Goal: Task Accomplishment & Management: Use online tool/utility

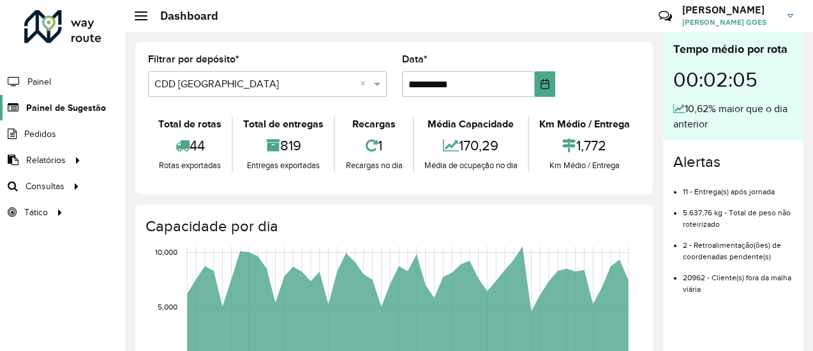
click at [75, 107] on span "Painel de Sugestão" at bounding box center [66, 107] width 80 height 13
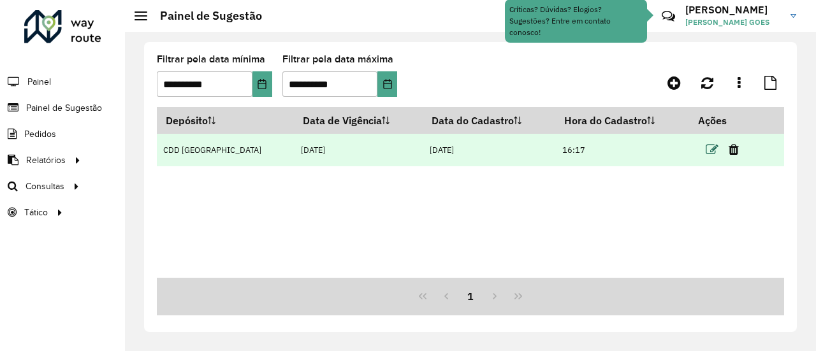
click at [706, 148] on icon at bounding box center [712, 149] width 13 height 13
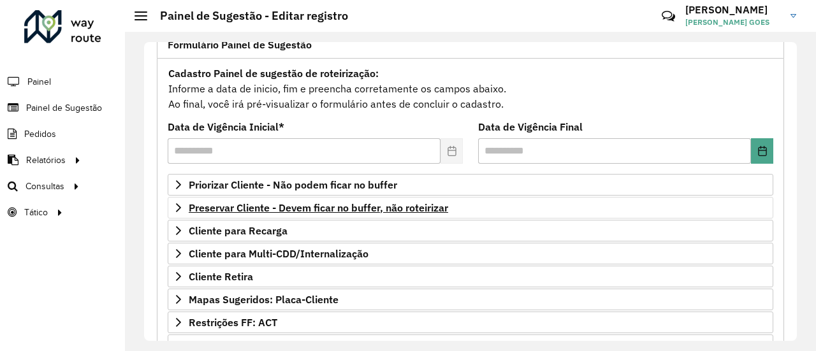
scroll to position [128, 0]
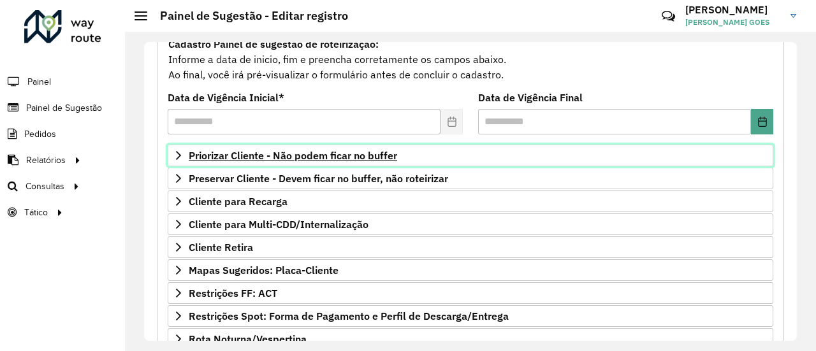
click at [319, 151] on span "Priorizar Cliente - Não podem ficar no buffer" at bounding box center [293, 156] width 209 height 10
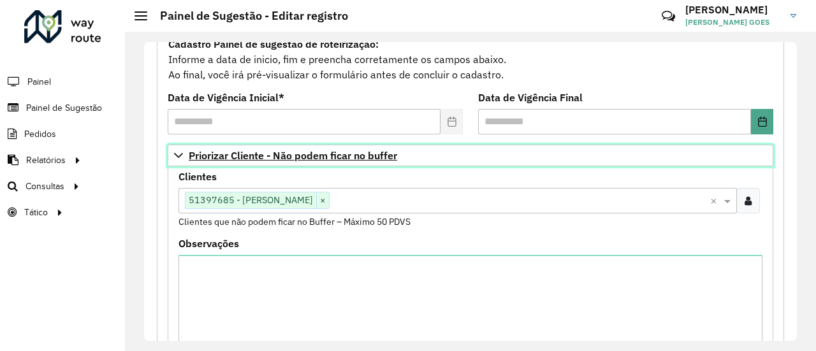
click at [173, 155] on icon at bounding box center [178, 156] width 10 height 10
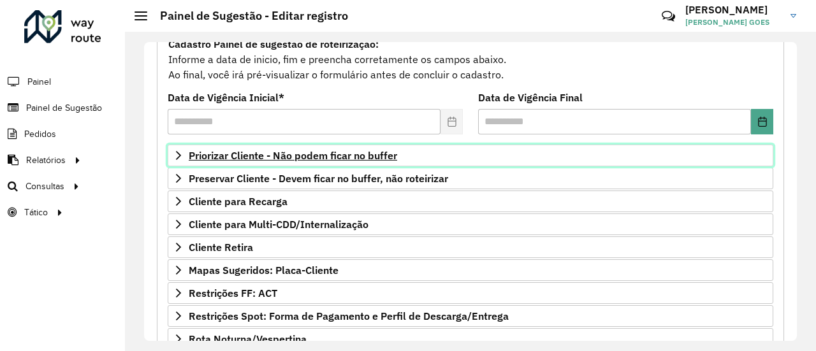
scroll to position [191, 0]
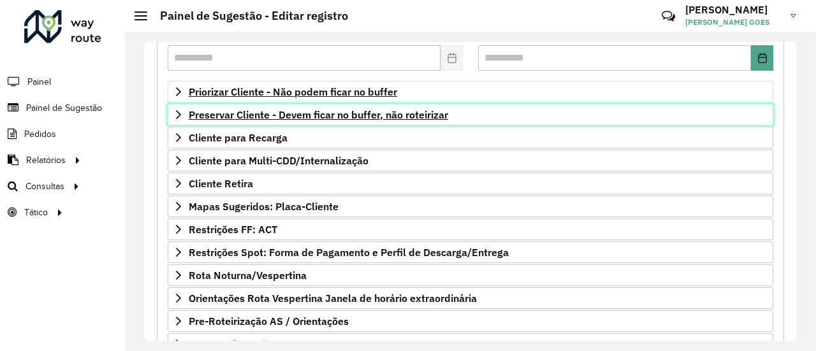
click at [176, 110] on icon at bounding box center [178, 115] width 10 height 10
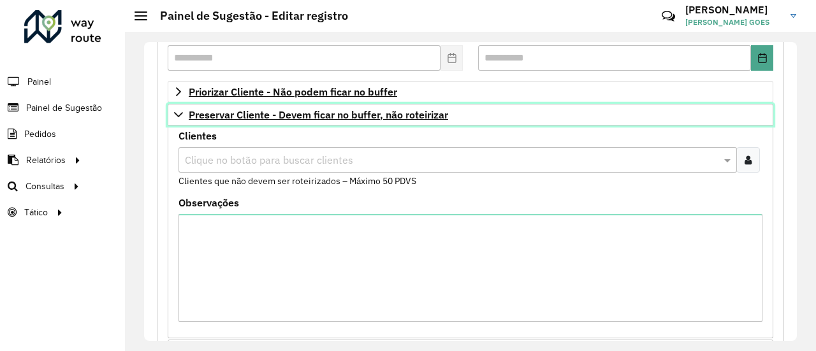
click at [176, 110] on icon at bounding box center [178, 115] width 10 height 10
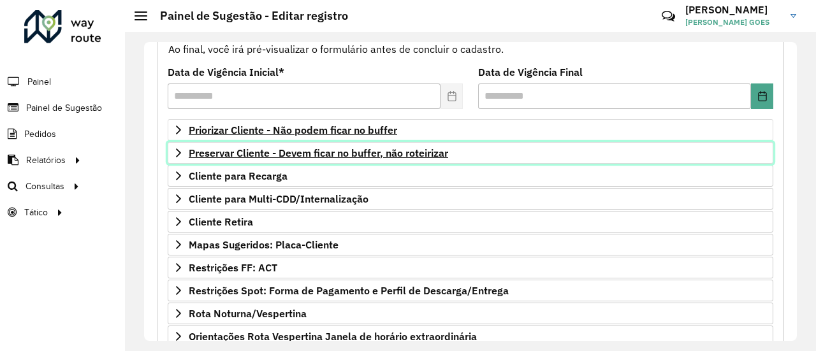
scroll to position [149, 0]
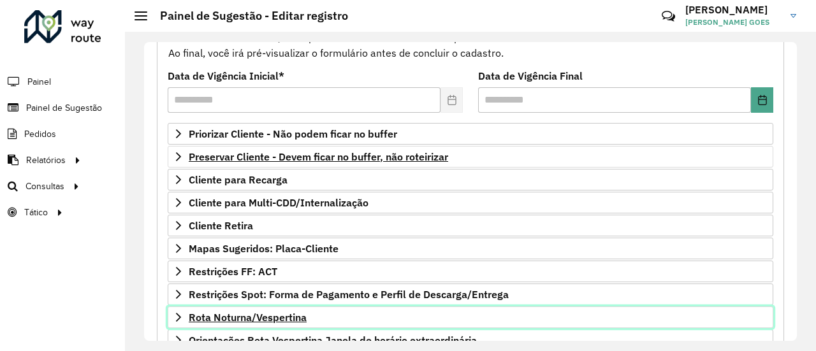
click at [210, 313] on span "Rota Noturna/Vespertina" at bounding box center [248, 318] width 118 height 10
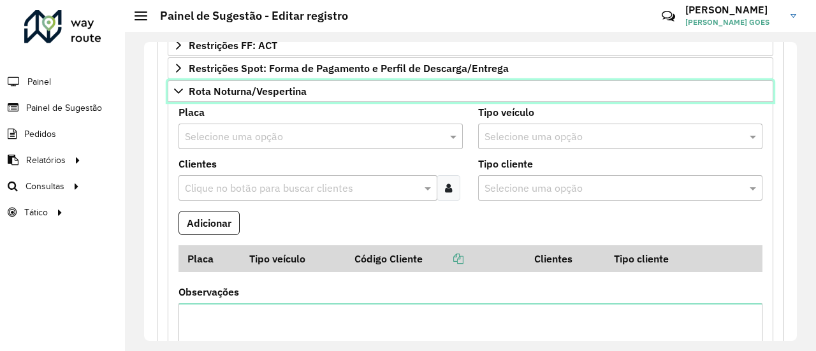
scroll to position [404, 0]
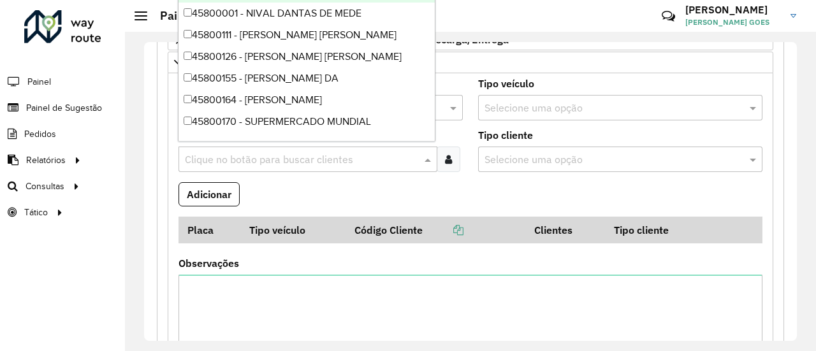
click at [241, 155] on input "text" at bounding box center [302, 159] width 240 height 15
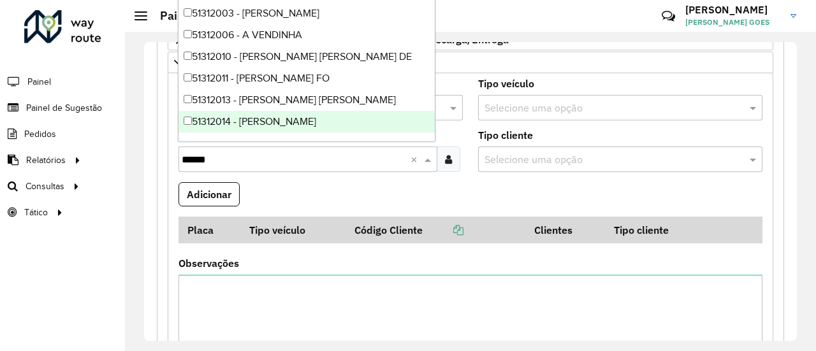
type input "*******"
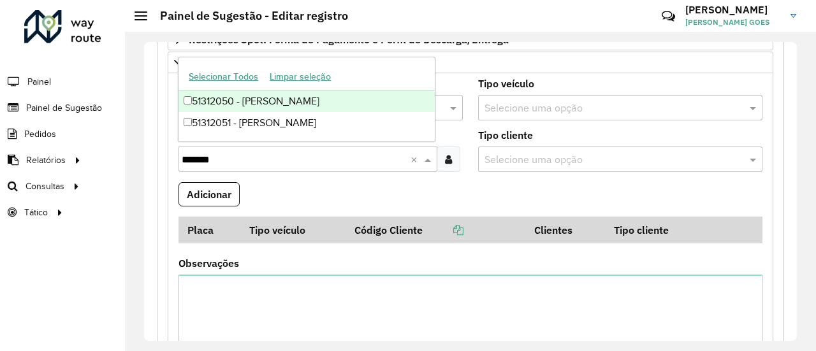
click at [361, 96] on div "51312050 - [PERSON_NAME]" at bounding box center [307, 102] width 256 height 22
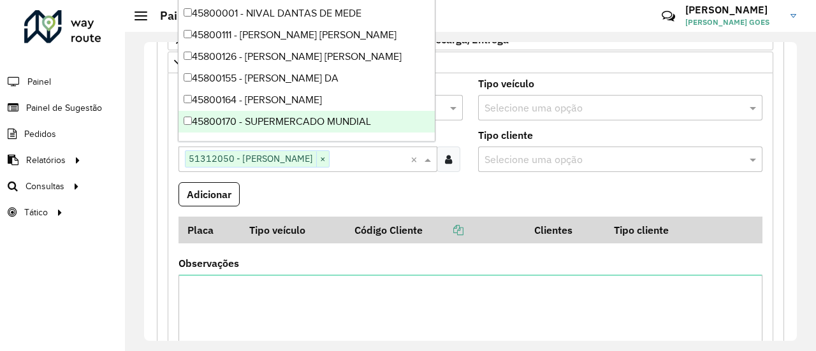
click at [172, 136] on formly-field "Clientes Clique no botão para buscar clientes 51312050 - [PERSON_NAME] × ×" at bounding box center [321, 157] width 300 height 52
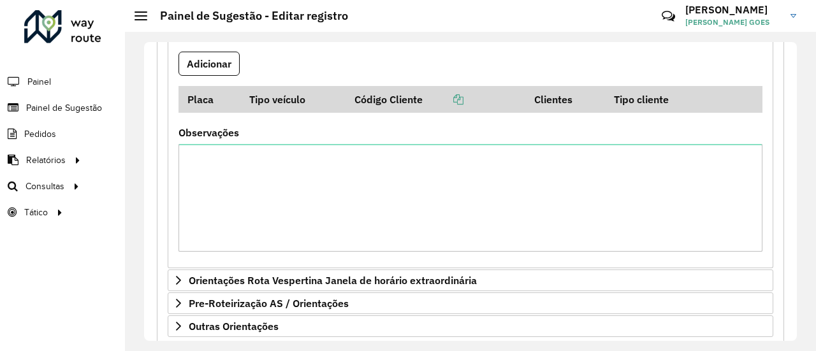
scroll to position [474, 0]
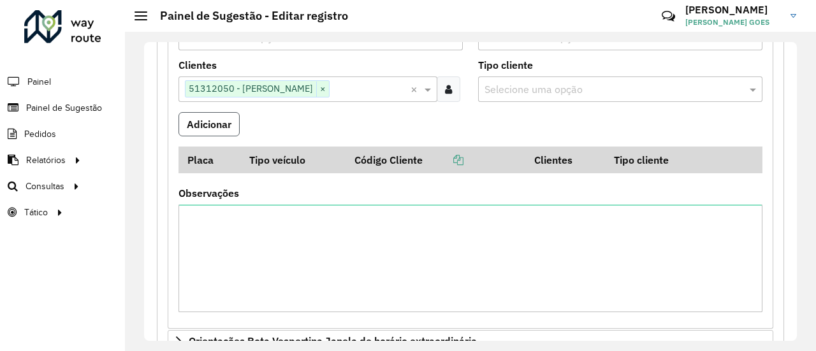
click at [217, 128] on button "Adicionar" at bounding box center [209, 124] width 61 height 24
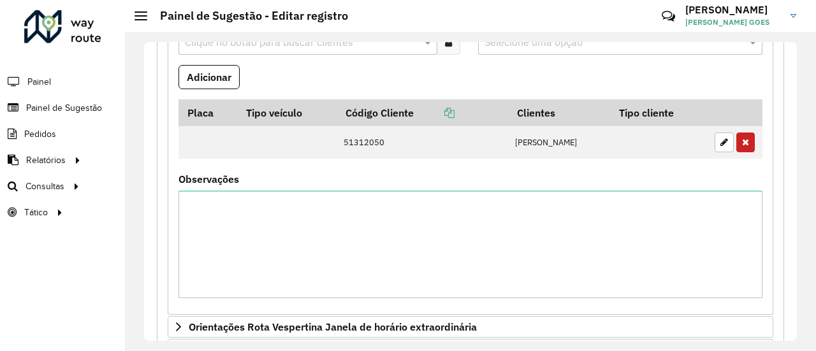
scroll to position [635, 0]
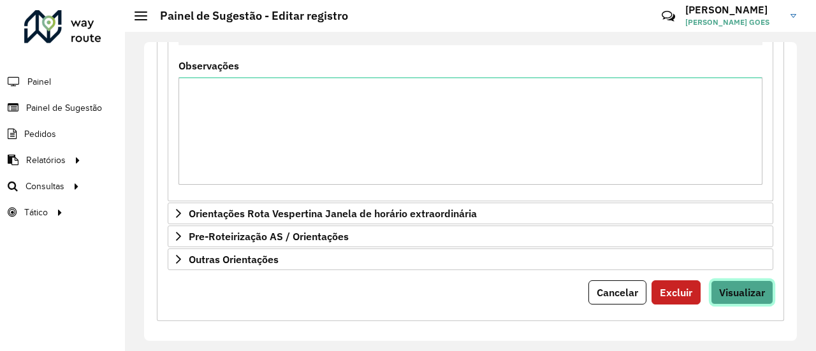
click at [753, 290] on span "Visualizar" at bounding box center [742, 292] width 46 height 13
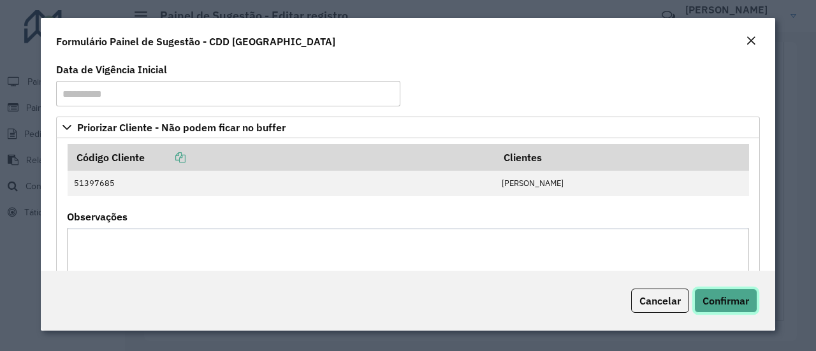
click at [746, 302] on span "Confirmar" at bounding box center [726, 301] width 47 height 13
